Goal: Transaction & Acquisition: Obtain resource

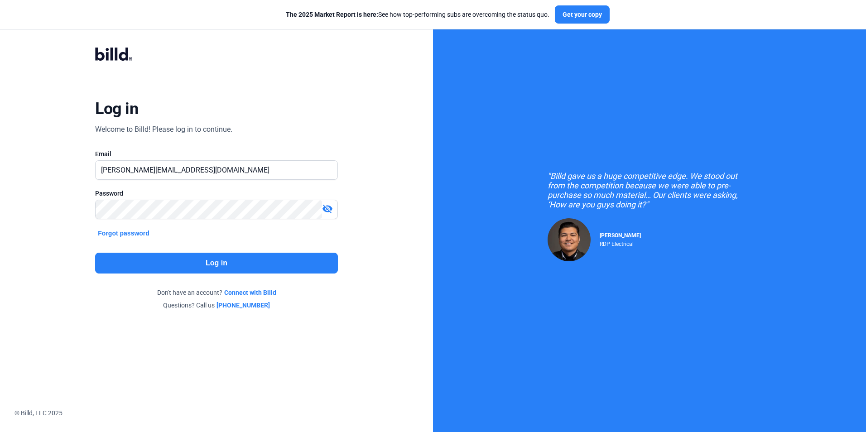
click at [245, 266] on button "Log in" at bounding box center [216, 263] width 242 height 21
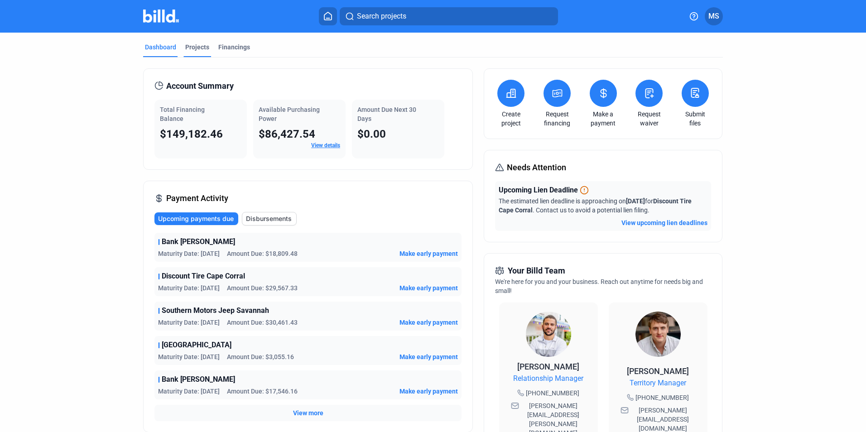
click at [195, 50] on div "Projects" at bounding box center [197, 47] width 24 height 9
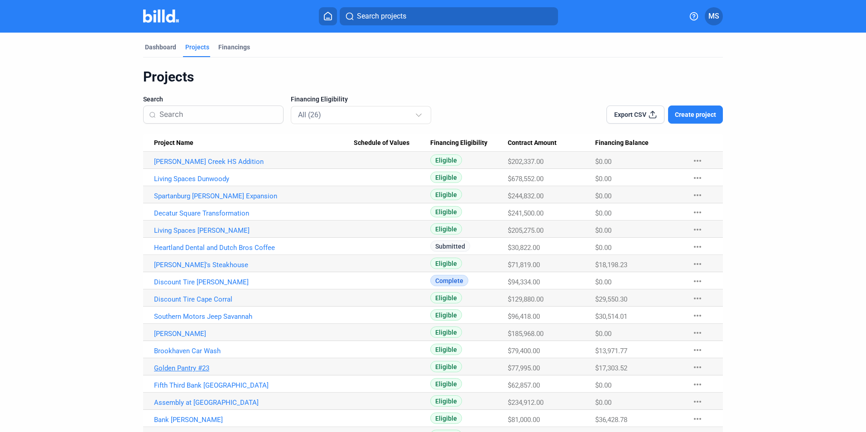
click at [183, 366] on link "Golden Pantry #23" at bounding box center [254, 368] width 200 height 8
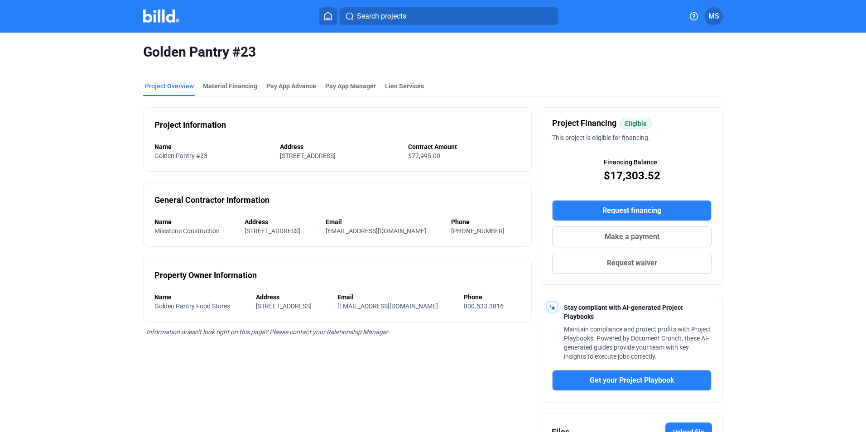
click at [629, 212] on span "Request financing" at bounding box center [632, 210] width 59 height 11
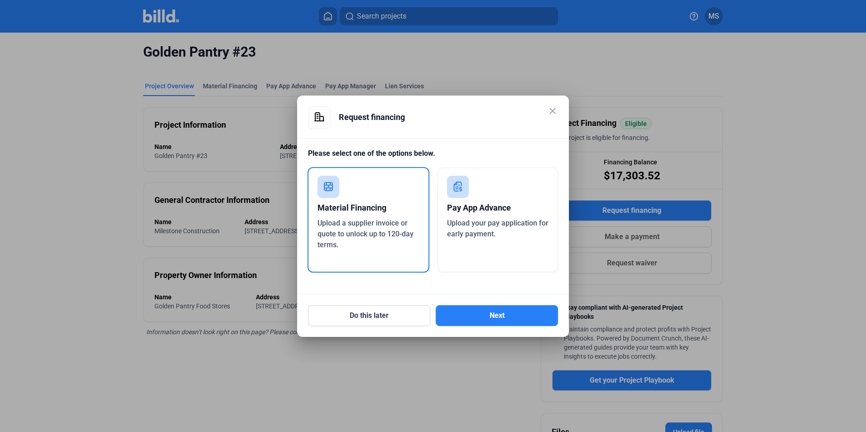
click at [493, 205] on div "Pay App Advance" at bounding box center [498, 208] width 102 height 20
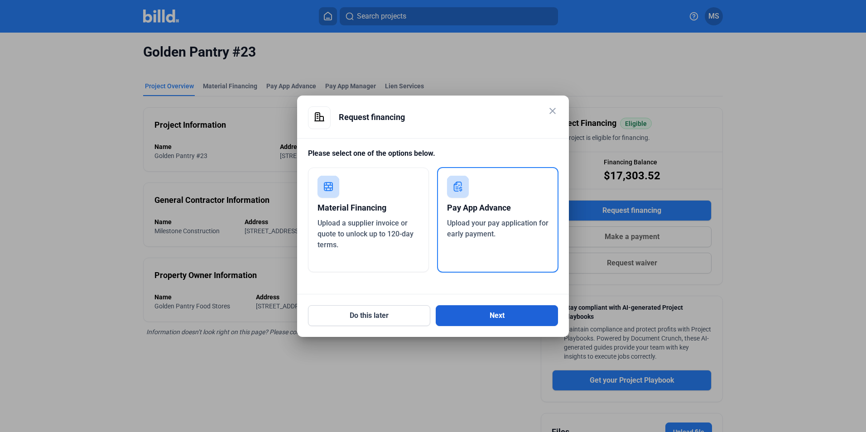
click at [494, 312] on button "Next" at bounding box center [497, 315] width 122 height 21
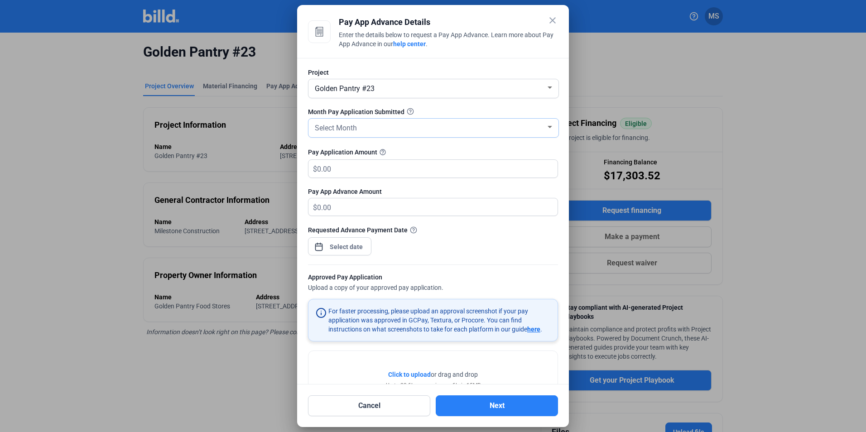
click at [405, 133] on div "Select Month" at bounding box center [429, 127] width 233 height 13
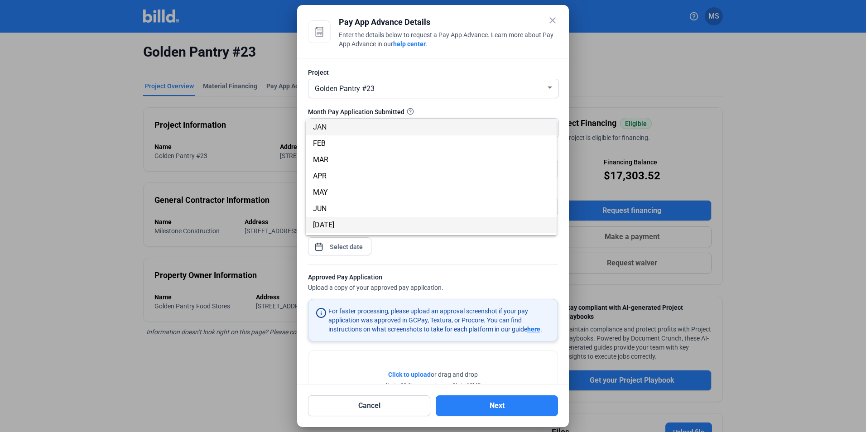
click at [343, 223] on span "[DATE]" at bounding box center [431, 225] width 236 height 16
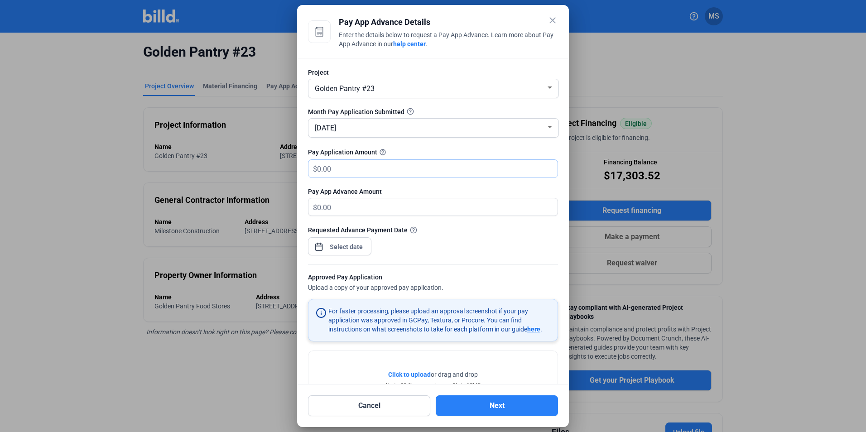
click at [351, 174] on input "text" at bounding box center [432, 169] width 230 height 18
type input "3"
type input "31"
type input "31.00"
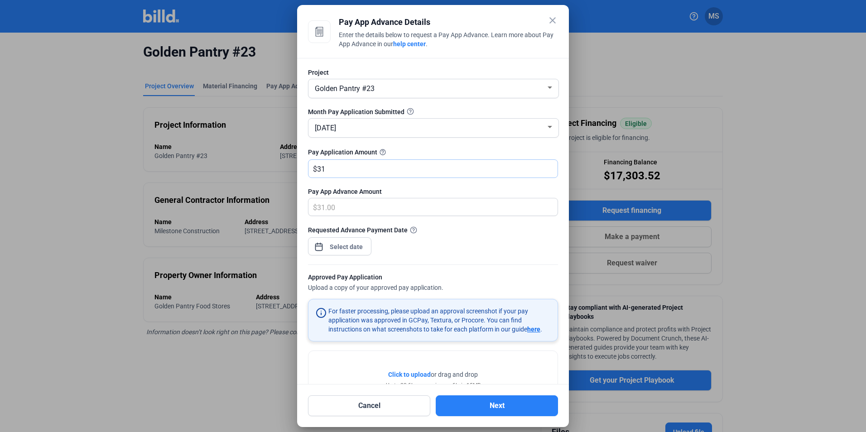
type input "312"
type input "312.00"
type input "3,120"
type input "3,120.00"
type input "3,1207"
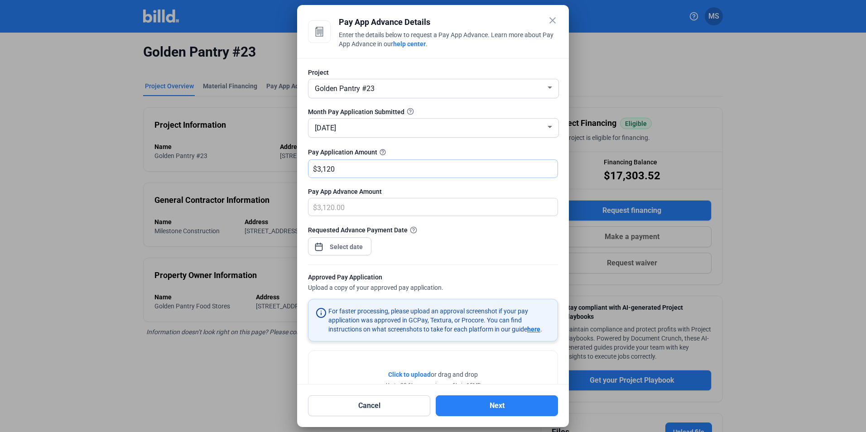
type input "31,207.00"
type input "31,207.5"
type input "31,207.50"
click at [333, 245] on div "close Pay App Advance Details Enter the details below to request a Pay App Adva…" at bounding box center [433, 216] width 866 height 432
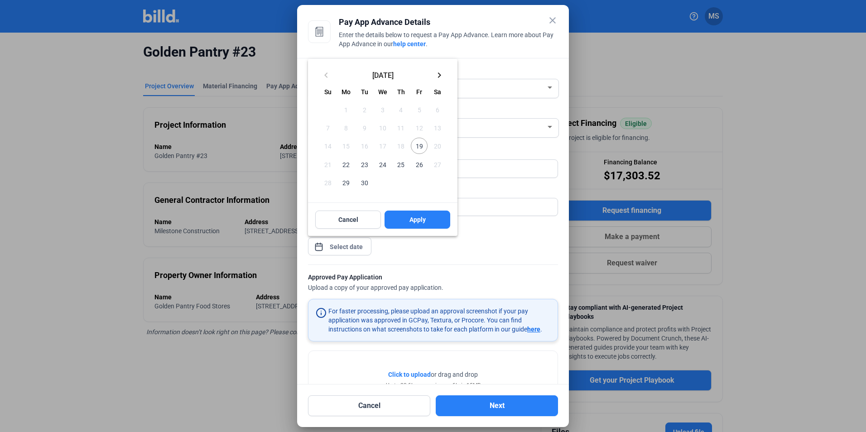
click at [338, 165] on span "22" at bounding box center [346, 164] width 16 height 16
click at [436, 224] on button "Apply" at bounding box center [418, 220] width 66 height 18
type input "[DATE]"
click at [348, 165] on span "22" at bounding box center [346, 164] width 16 height 16
click at [431, 222] on button "Apply" at bounding box center [418, 220] width 66 height 18
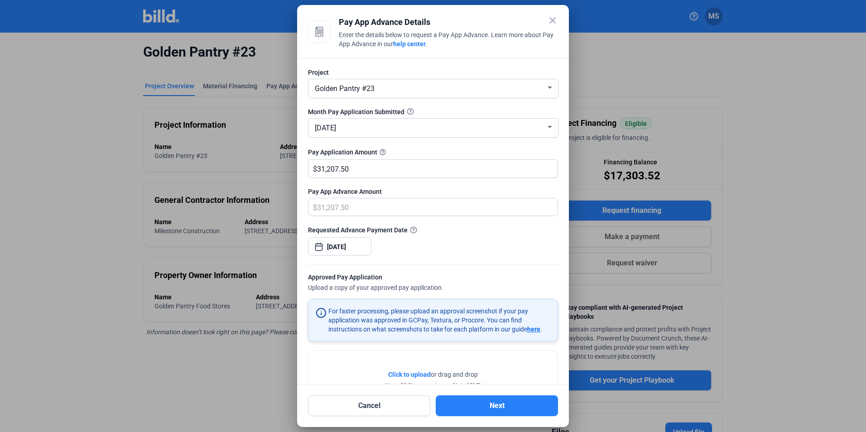
click at [407, 369] on div "Click to upload Tap to upload or drag and drop Up to 20 files, max size per fil…" at bounding box center [432, 379] width 249 height 57
click at [410, 373] on span "Click to upload" at bounding box center [409, 374] width 43 height 7
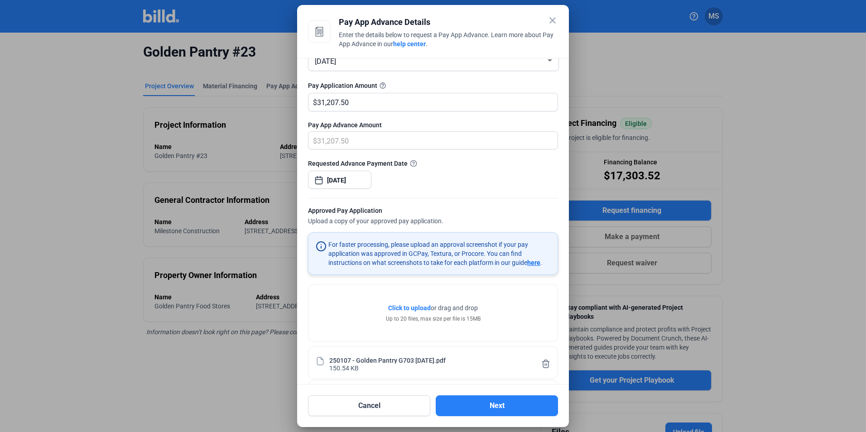
scroll to position [107, 0]
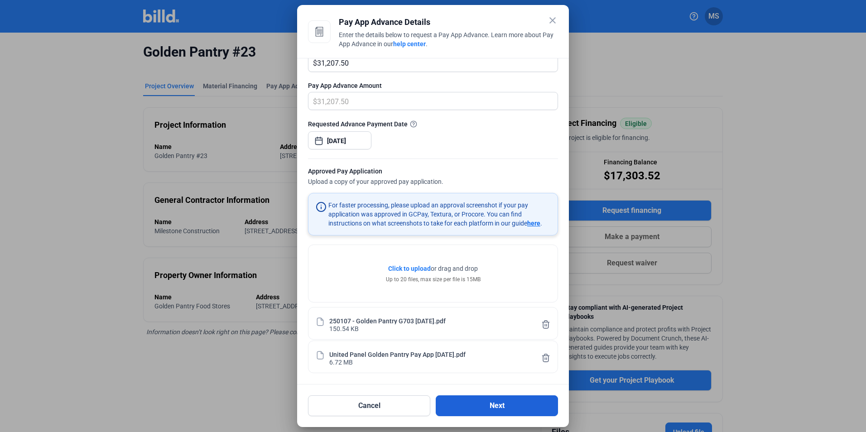
click at [515, 408] on button "Next" at bounding box center [497, 405] width 122 height 21
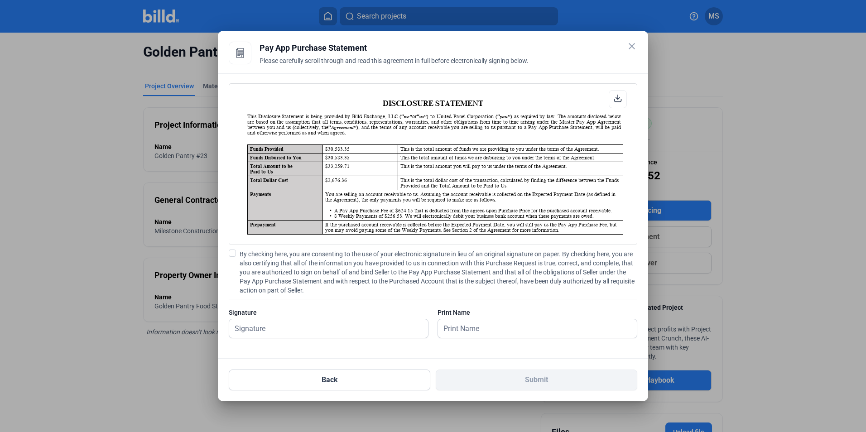
scroll to position [0, 0]
click at [229, 252] on span at bounding box center [232, 253] width 7 height 7
click at [0, 0] on input "By checking here, you are consenting to the use of your electronic signature in…" at bounding box center [0, 0] width 0 height 0
click at [325, 334] on input "text" at bounding box center [323, 328] width 189 height 19
type input "[PERSON_NAME]"
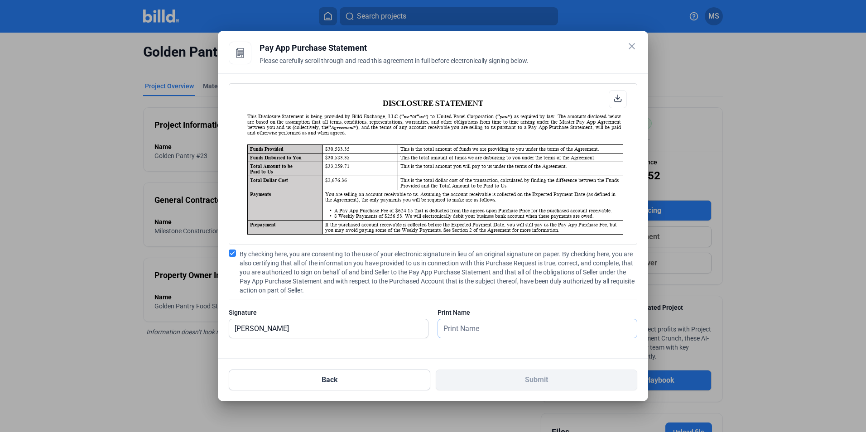
type input "[PERSON_NAME]"
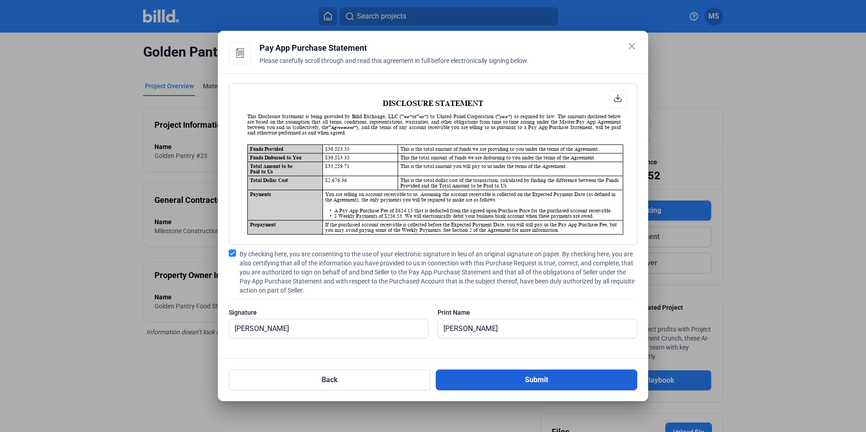
click at [538, 384] on button "Submit" at bounding box center [537, 380] width 202 height 21
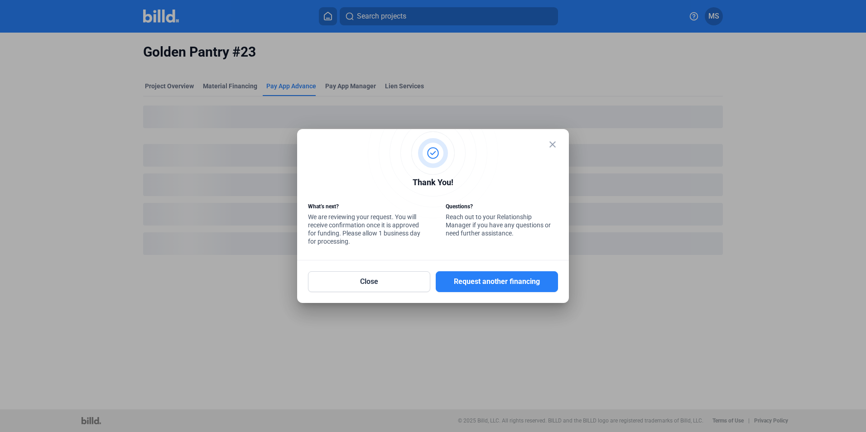
click at [558, 145] on mat-icon "close" at bounding box center [552, 144] width 11 height 11
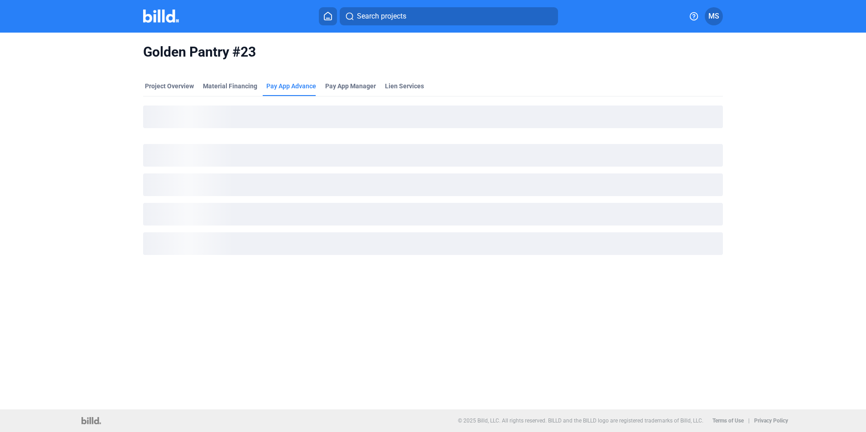
click at [100, 173] on div "Golden Pantry #23 Project Overview Material Financing Pay App Advance Pay App M…" at bounding box center [433, 157] width 728 height 249
